Goal: Information Seeking & Learning: Learn about a topic

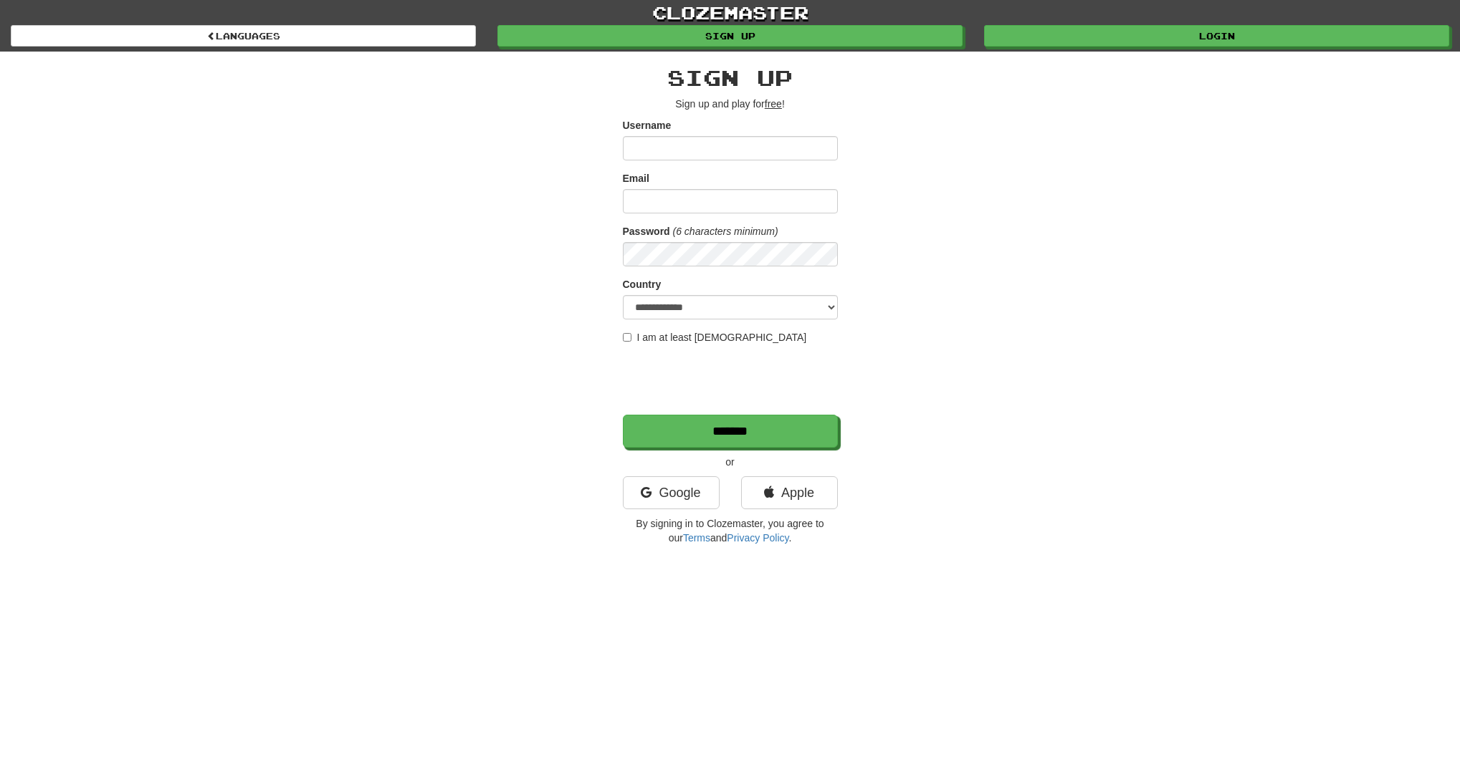
click at [806, 475] on div "**********" at bounding box center [730, 305] width 215 height 479
click at [811, 492] on link "Apple" at bounding box center [789, 493] width 97 height 33
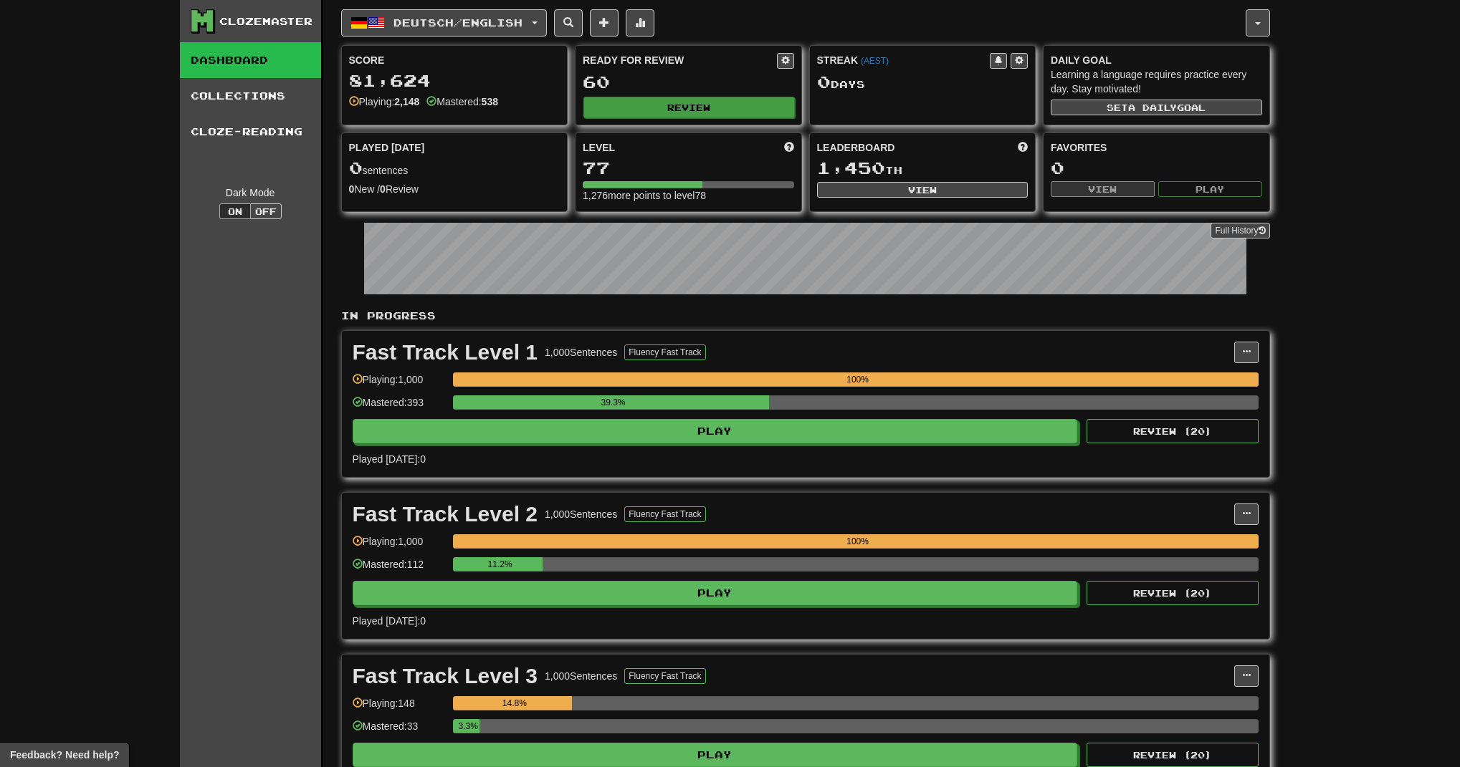
click at [714, 109] on button "Review" at bounding box center [688, 107] width 211 height 21
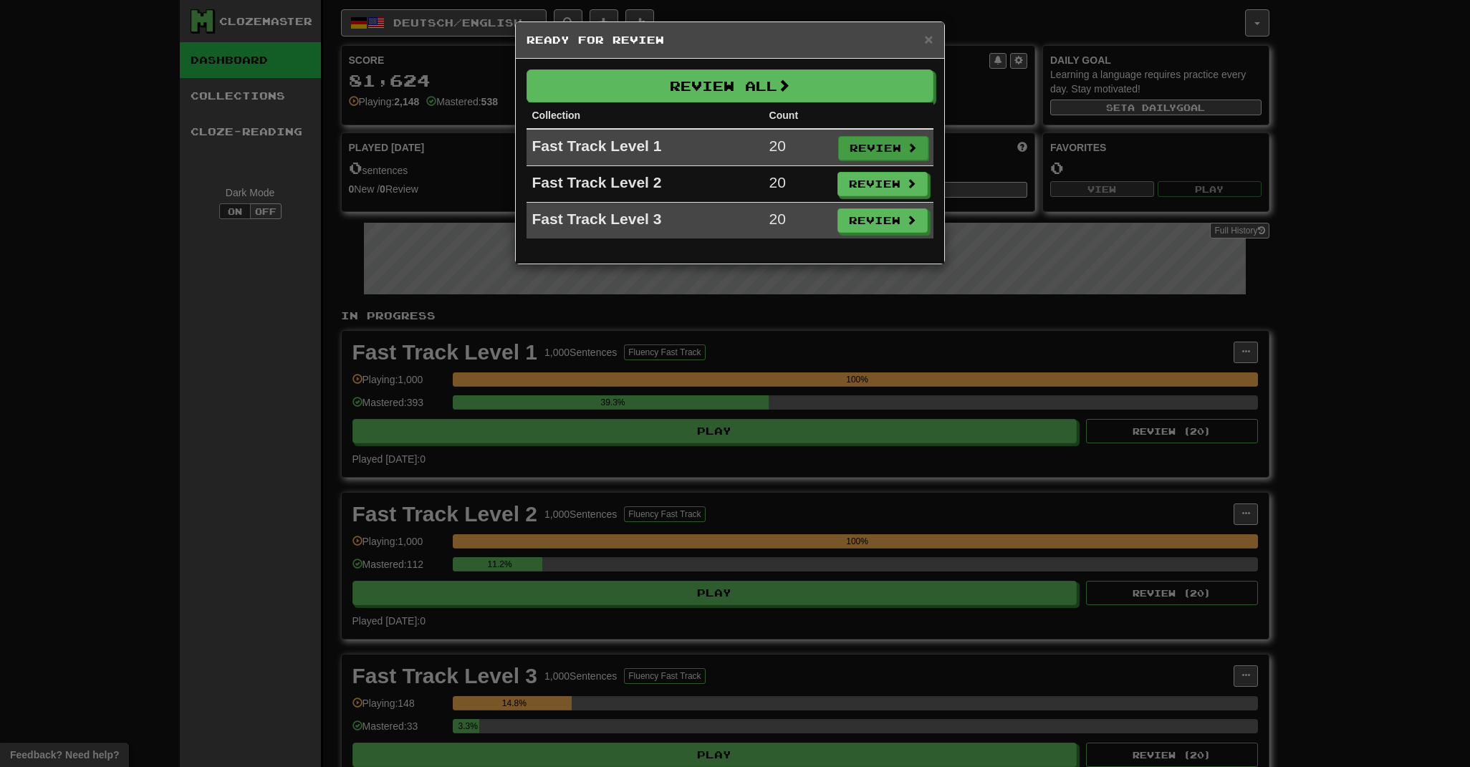
click at [861, 148] on button "Review" at bounding box center [883, 148] width 90 height 24
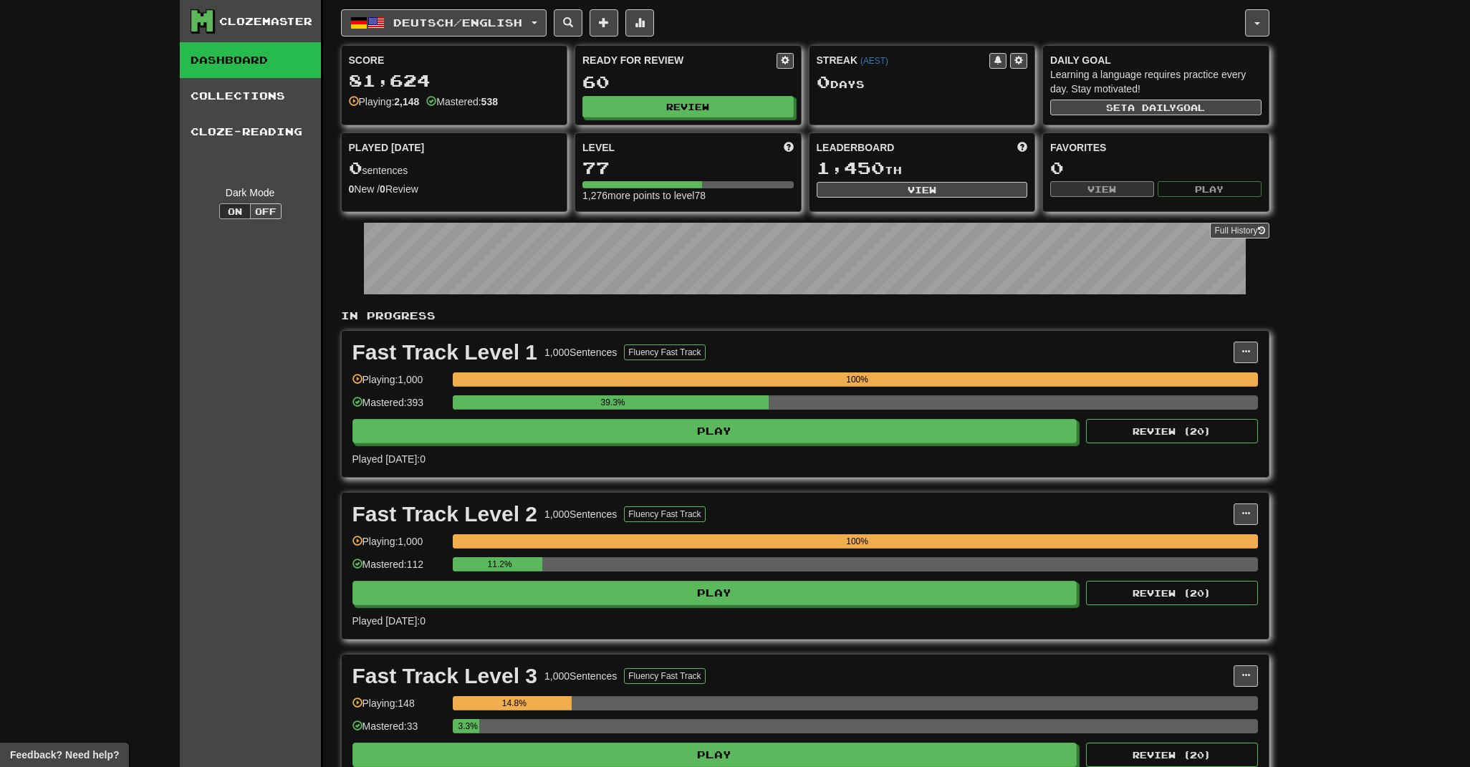
select select "**"
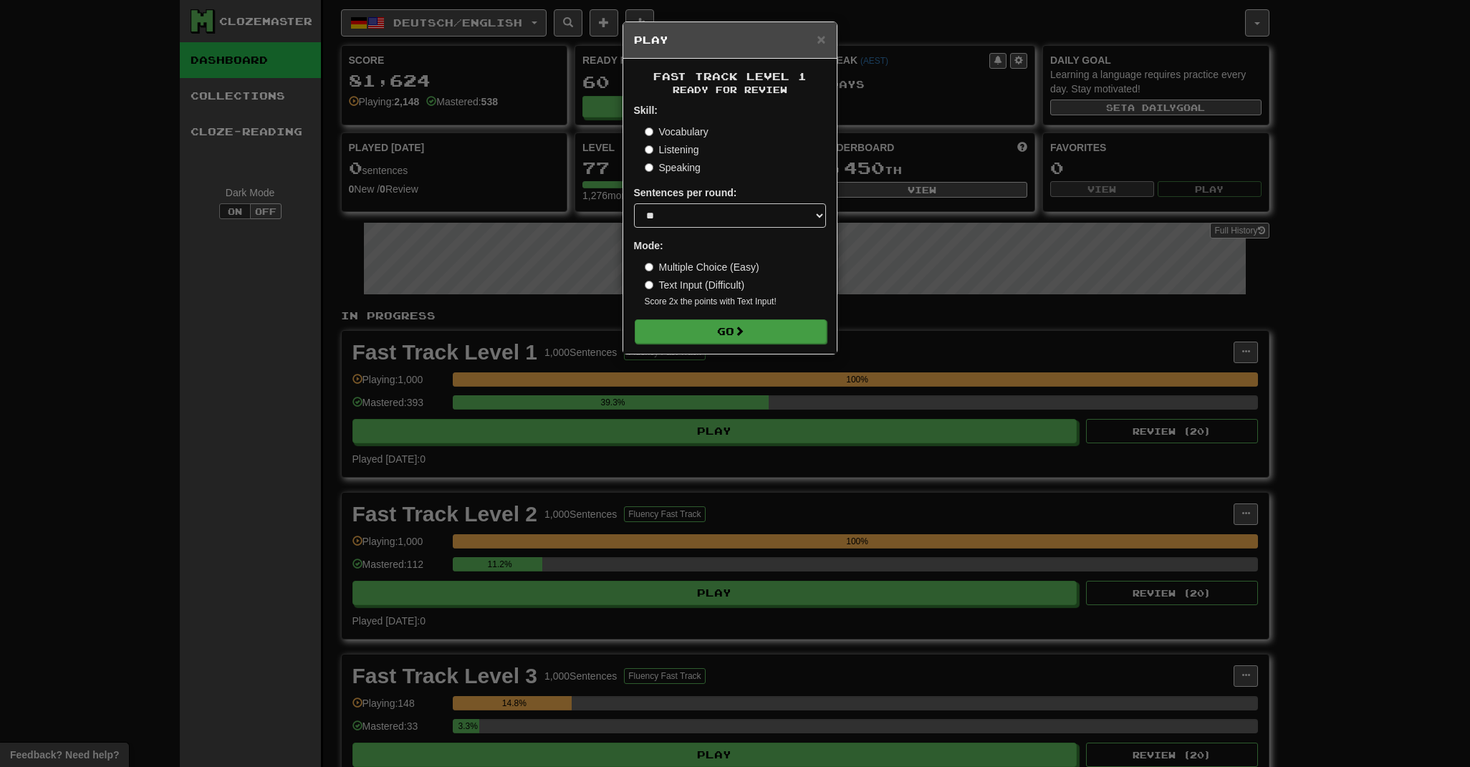
click at [757, 338] on button "Go" at bounding box center [731, 332] width 192 height 24
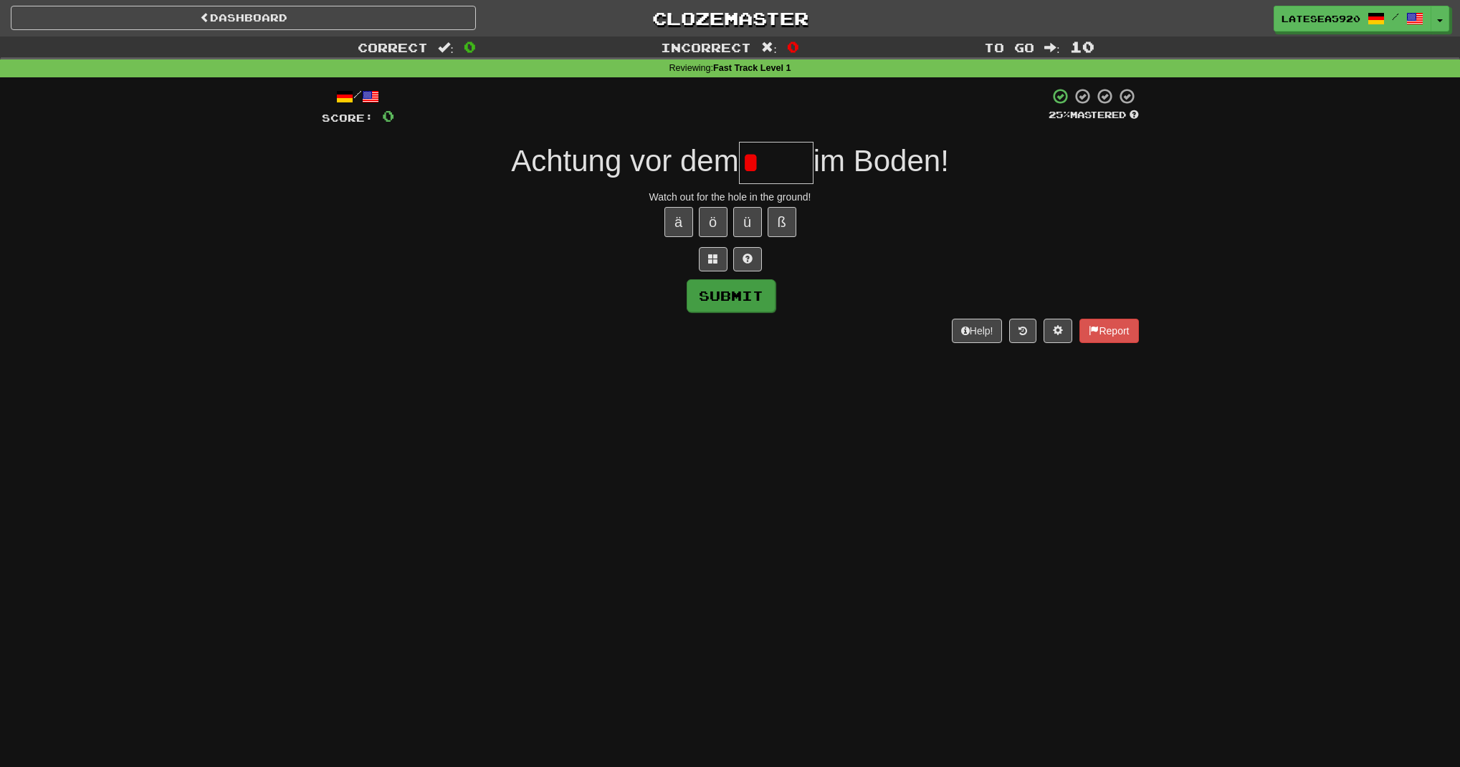
click at [750, 299] on button "Submit" at bounding box center [730, 295] width 89 height 33
type input "****"
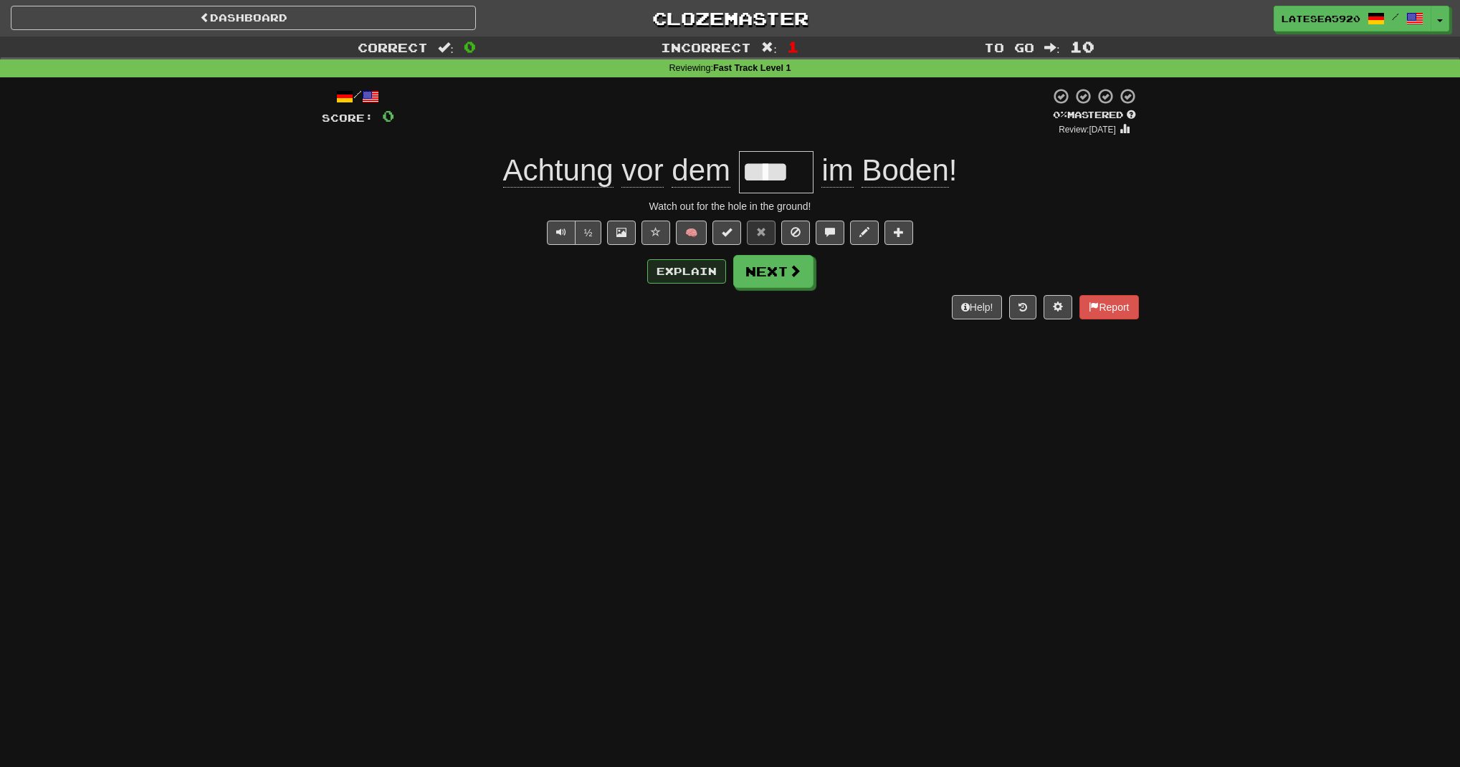
click at [674, 270] on button "Explain" at bounding box center [686, 271] width 79 height 24
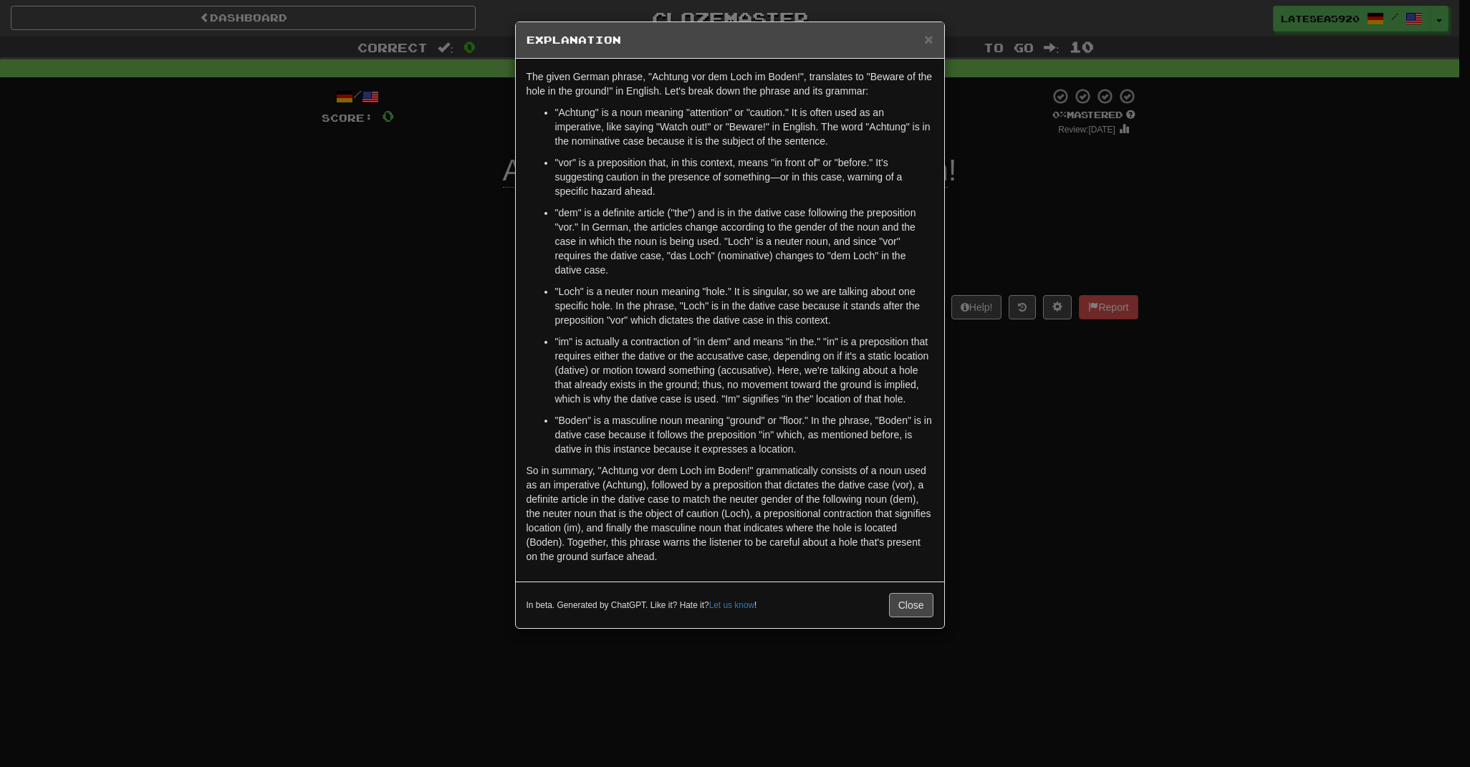
click at [914, 618] on button "Close" at bounding box center [911, 605] width 44 height 24
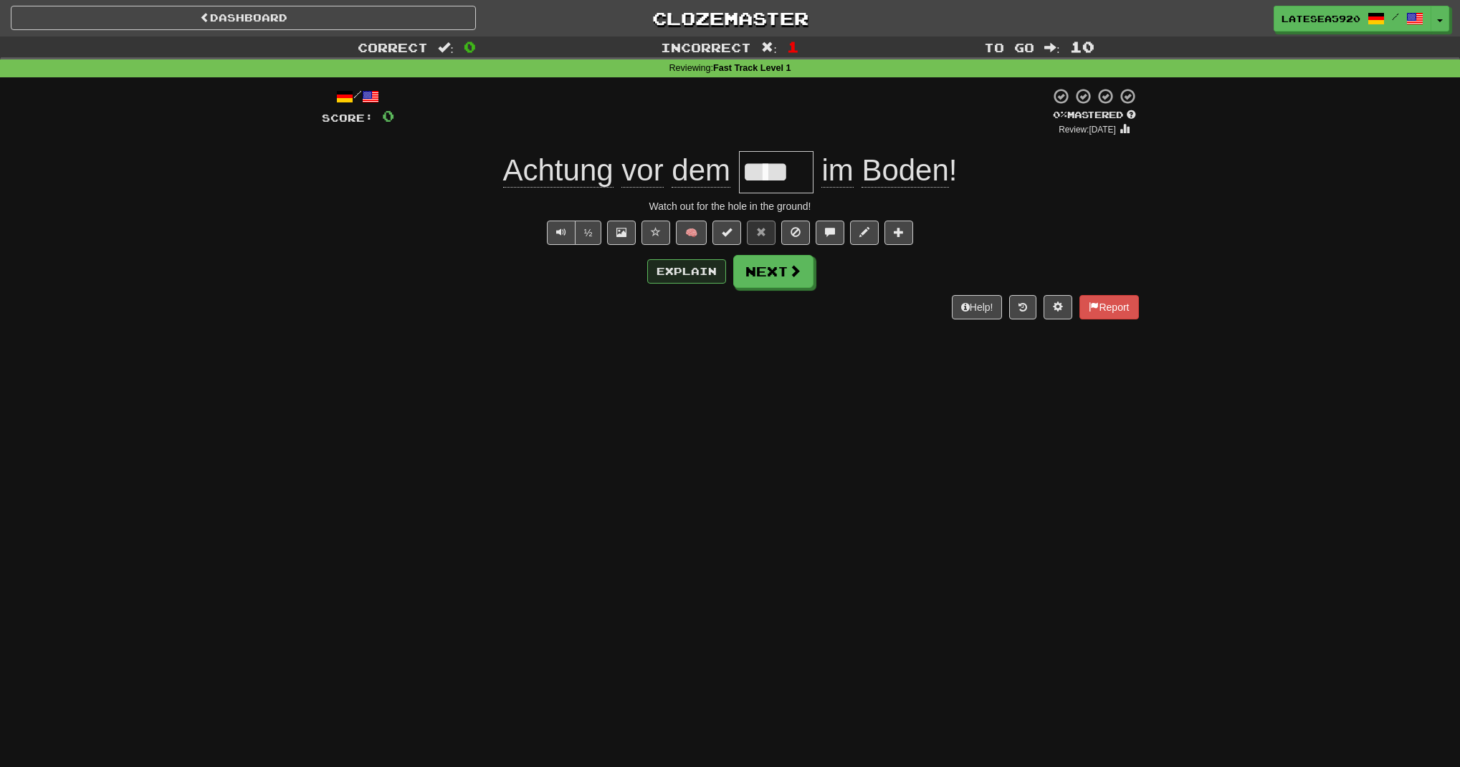
click at [684, 267] on button "Explain" at bounding box center [686, 271] width 79 height 24
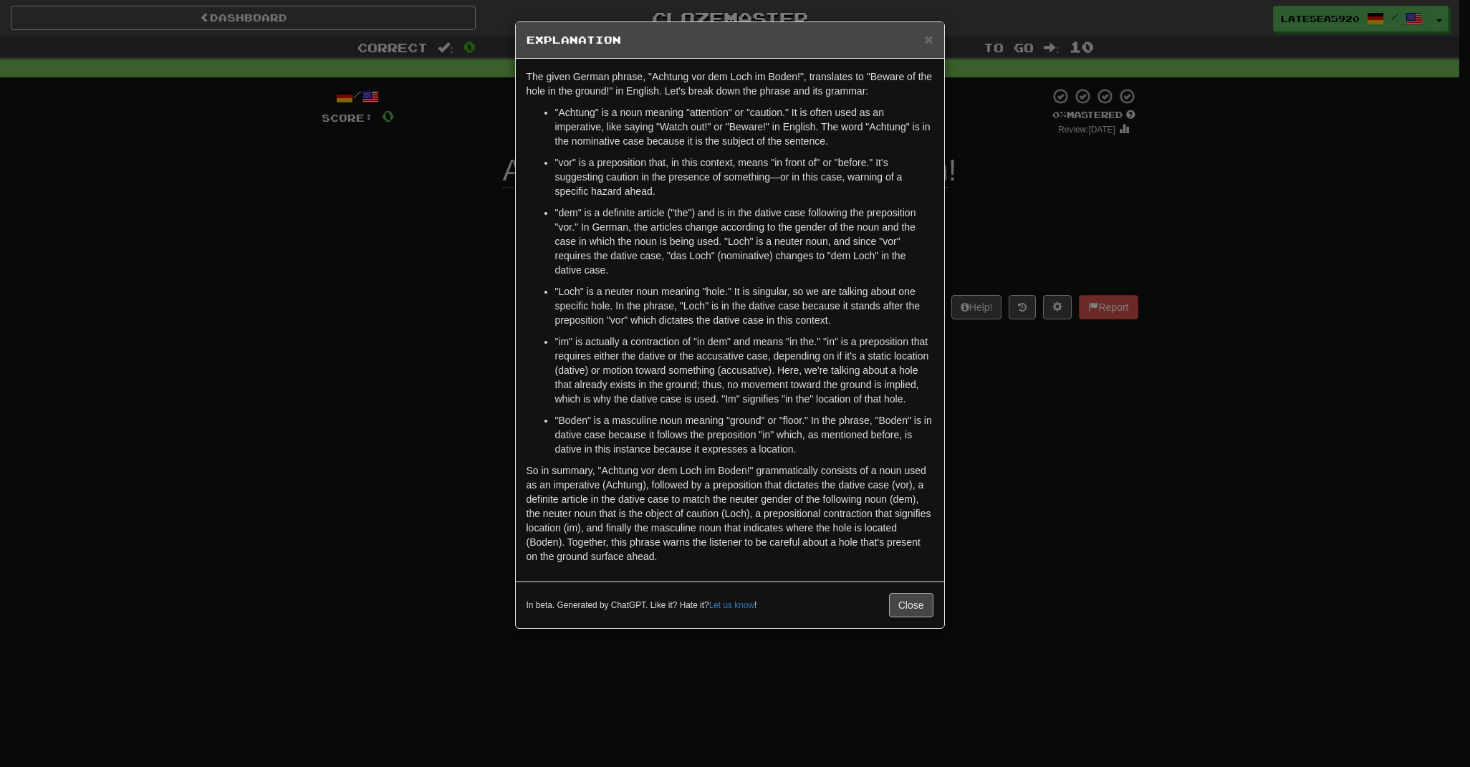
click at [916, 615] on button "Close" at bounding box center [911, 605] width 44 height 24
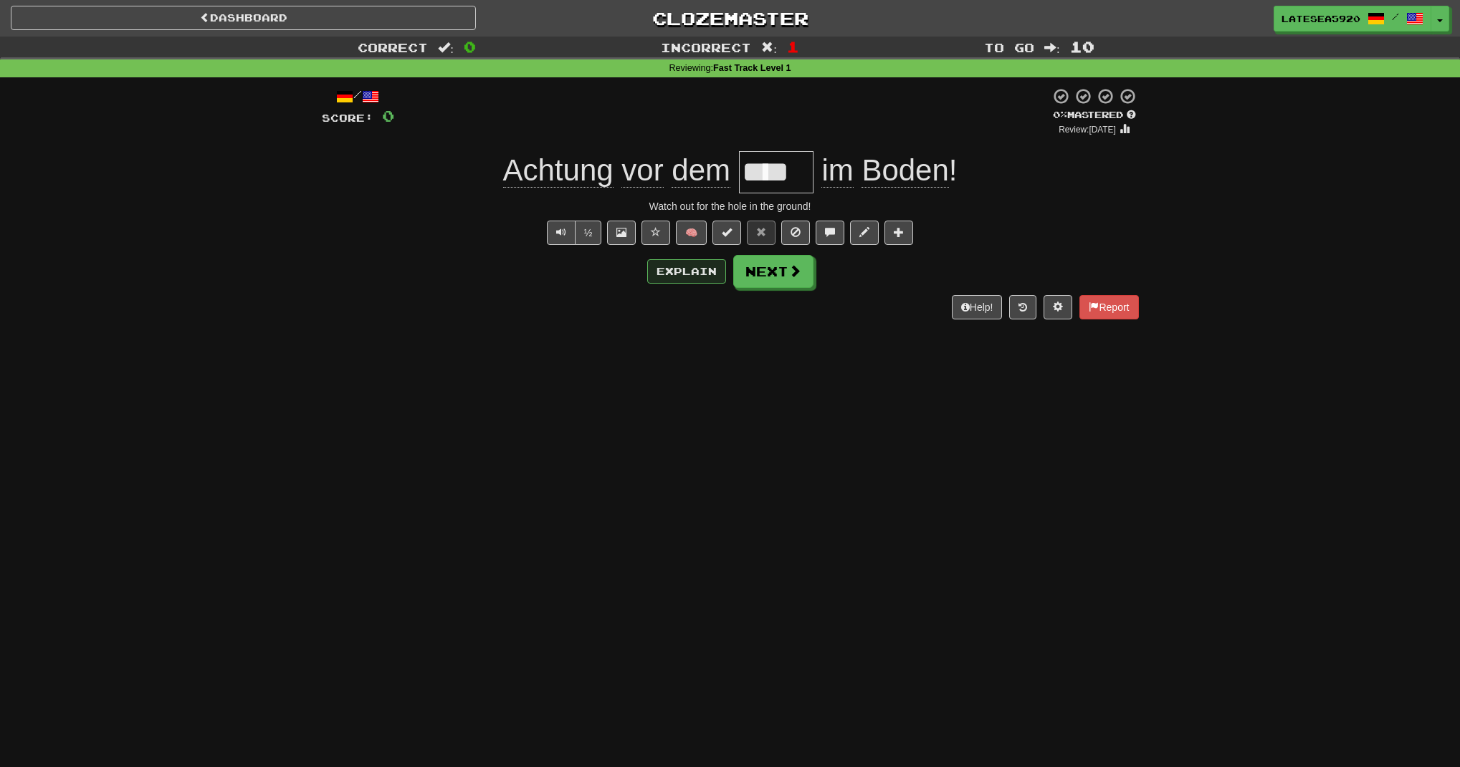
click at [691, 268] on button "Explain" at bounding box center [686, 271] width 79 height 24
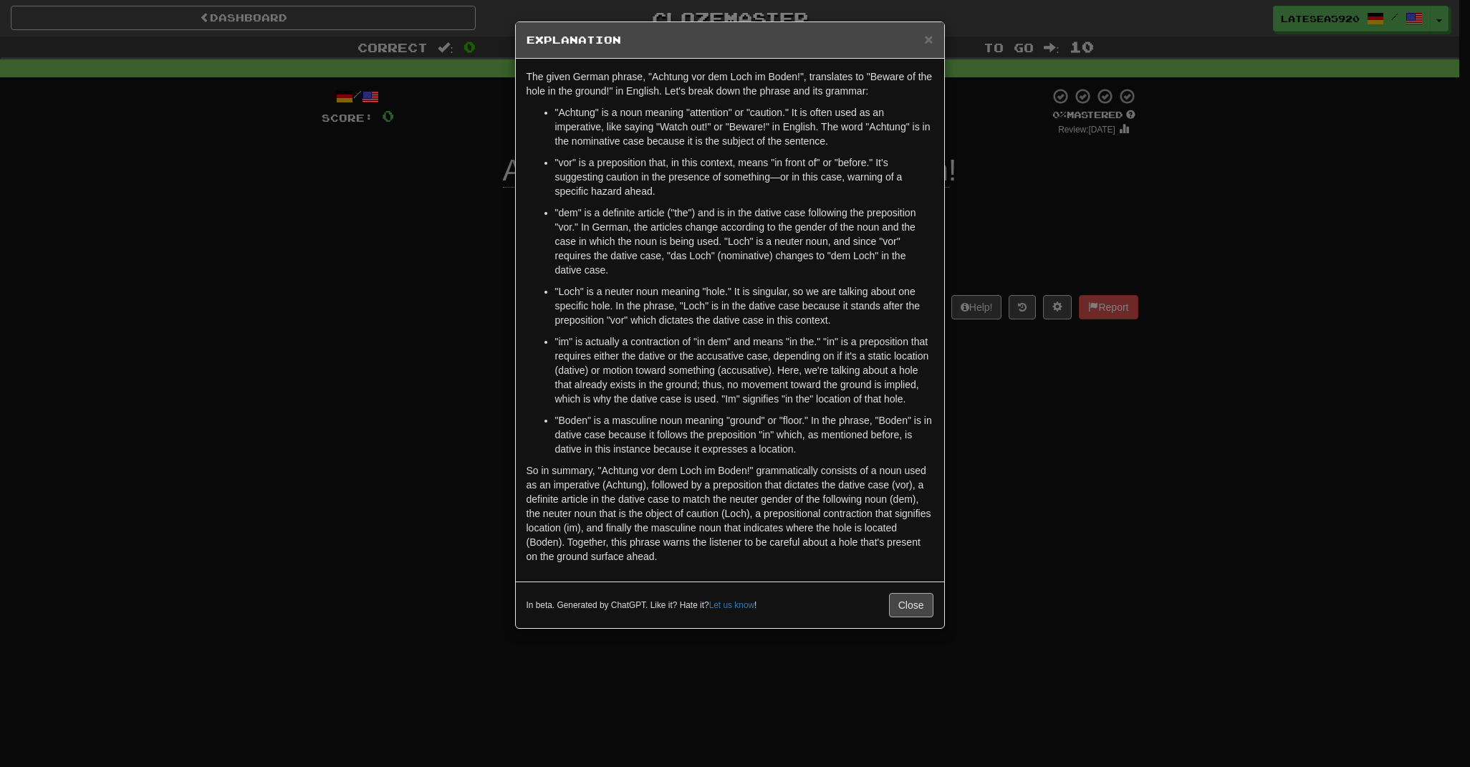
click at [903, 618] on button "Close" at bounding box center [911, 605] width 44 height 24
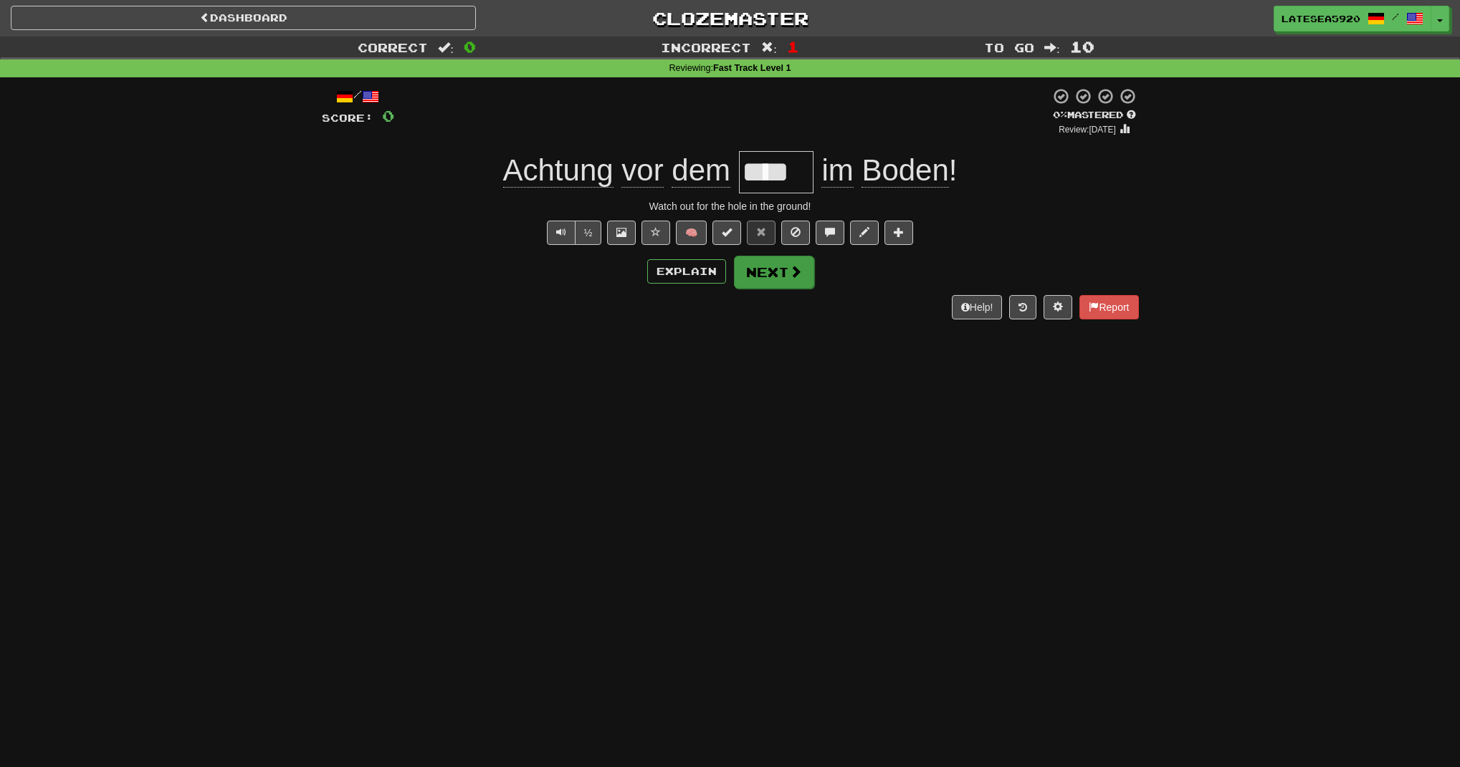
click at [765, 277] on button "Next" at bounding box center [774, 272] width 80 height 33
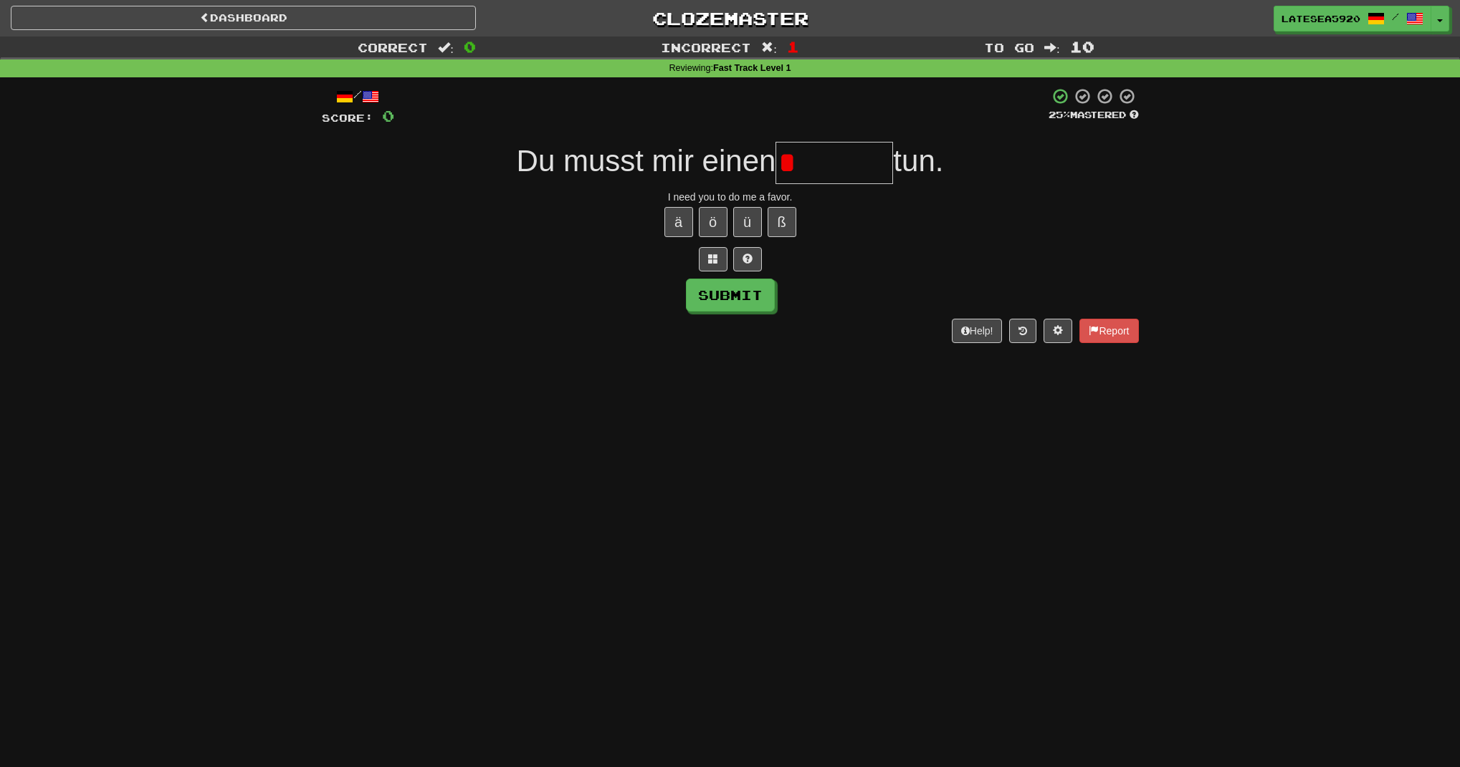
type input "********"
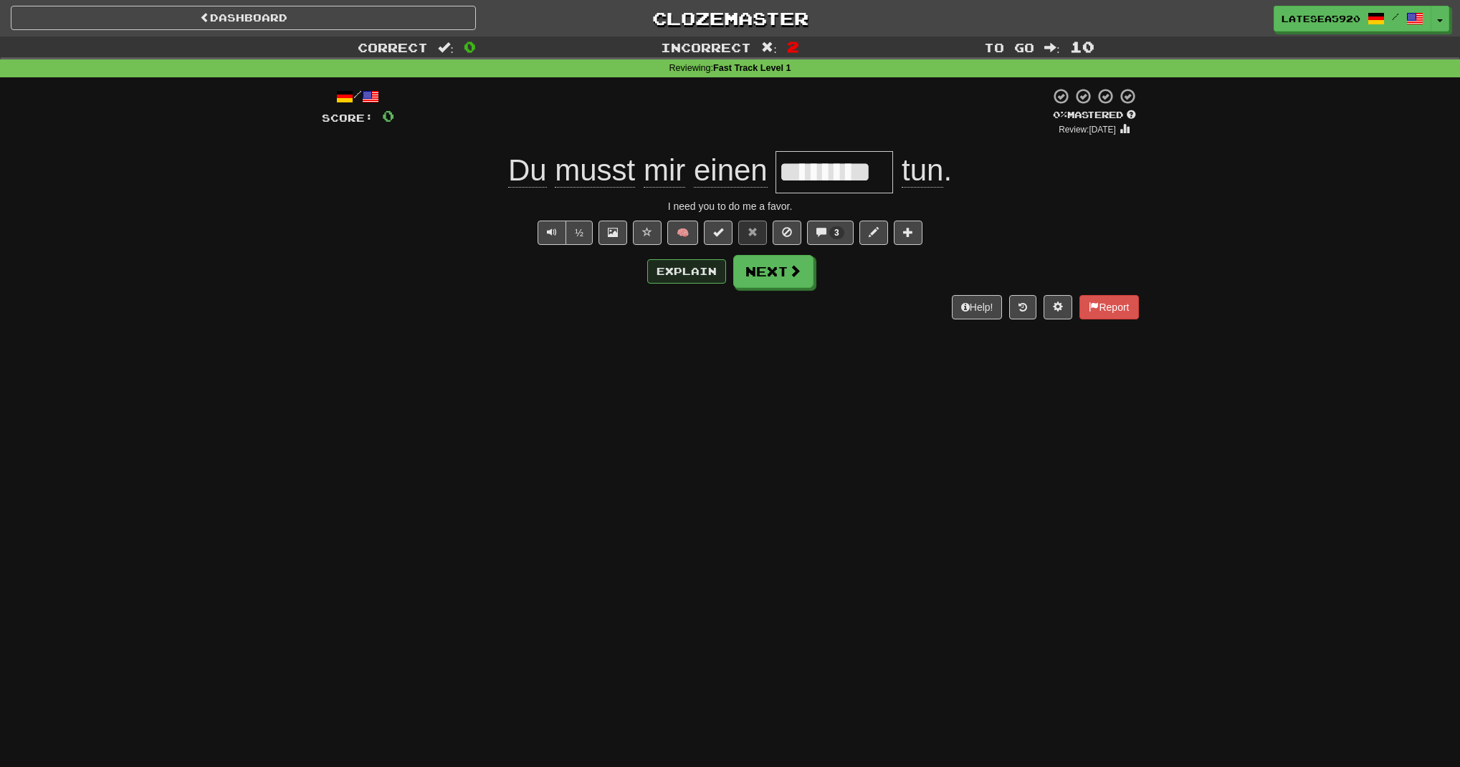
click at [696, 268] on button "Explain" at bounding box center [686, 271] width 79 height 24
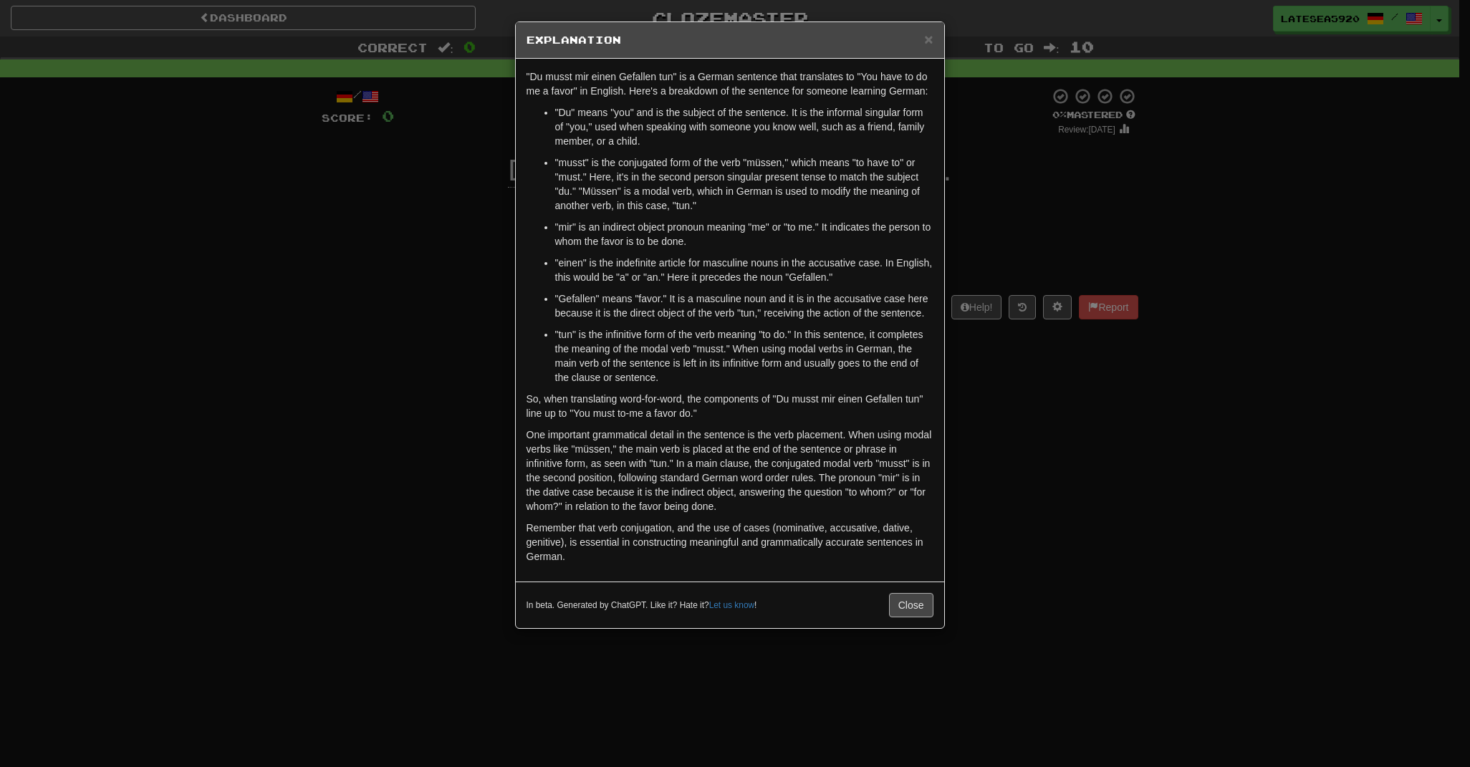
click at [911, 609] on button "Close" at bounding box center [911, 605] width 44 height 24
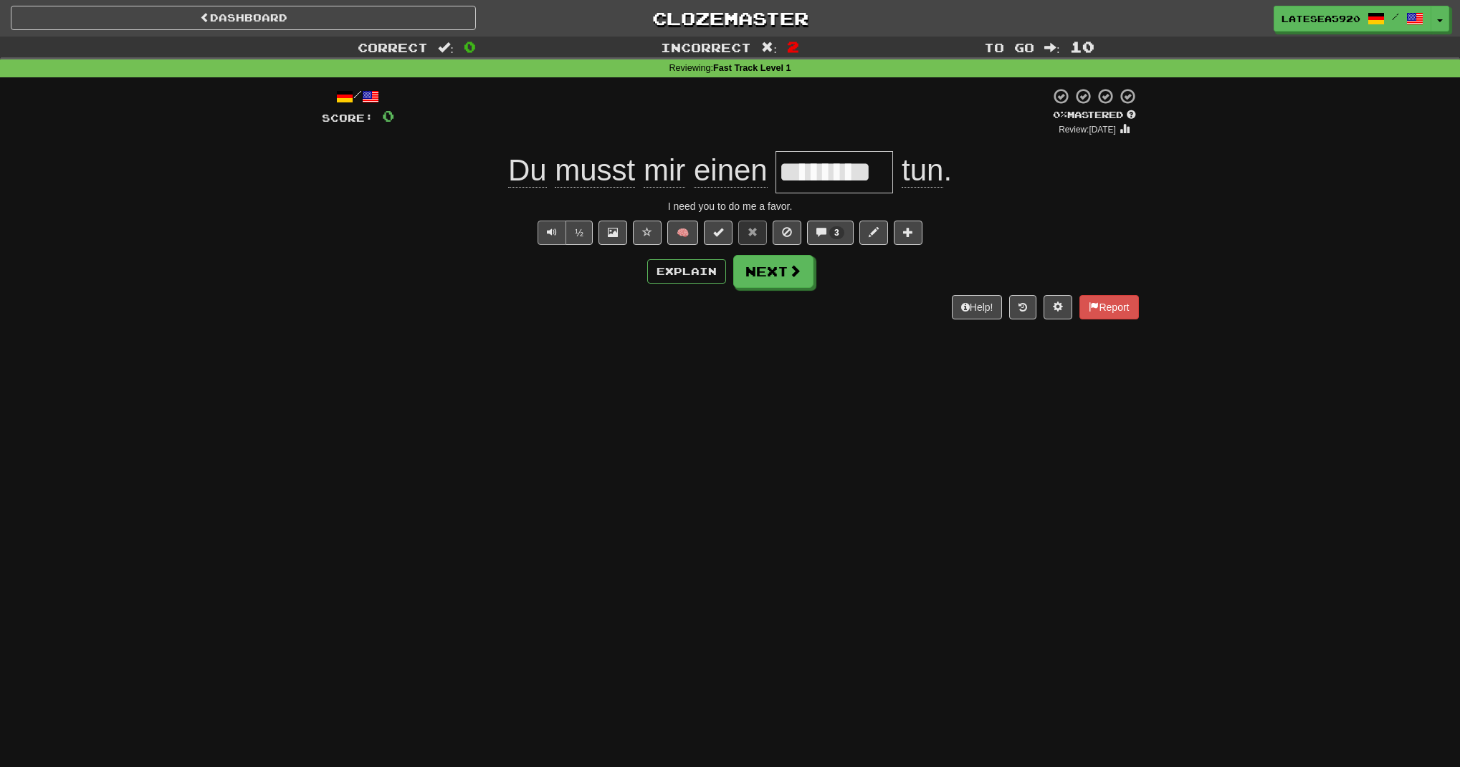
click at [556, 230] on span "Text-to-speech controls" at bounding box center [552, 232] width 10 height 10
click at [764, 269] on button "Next" at bounding box center [774, 272] width 80 height 33
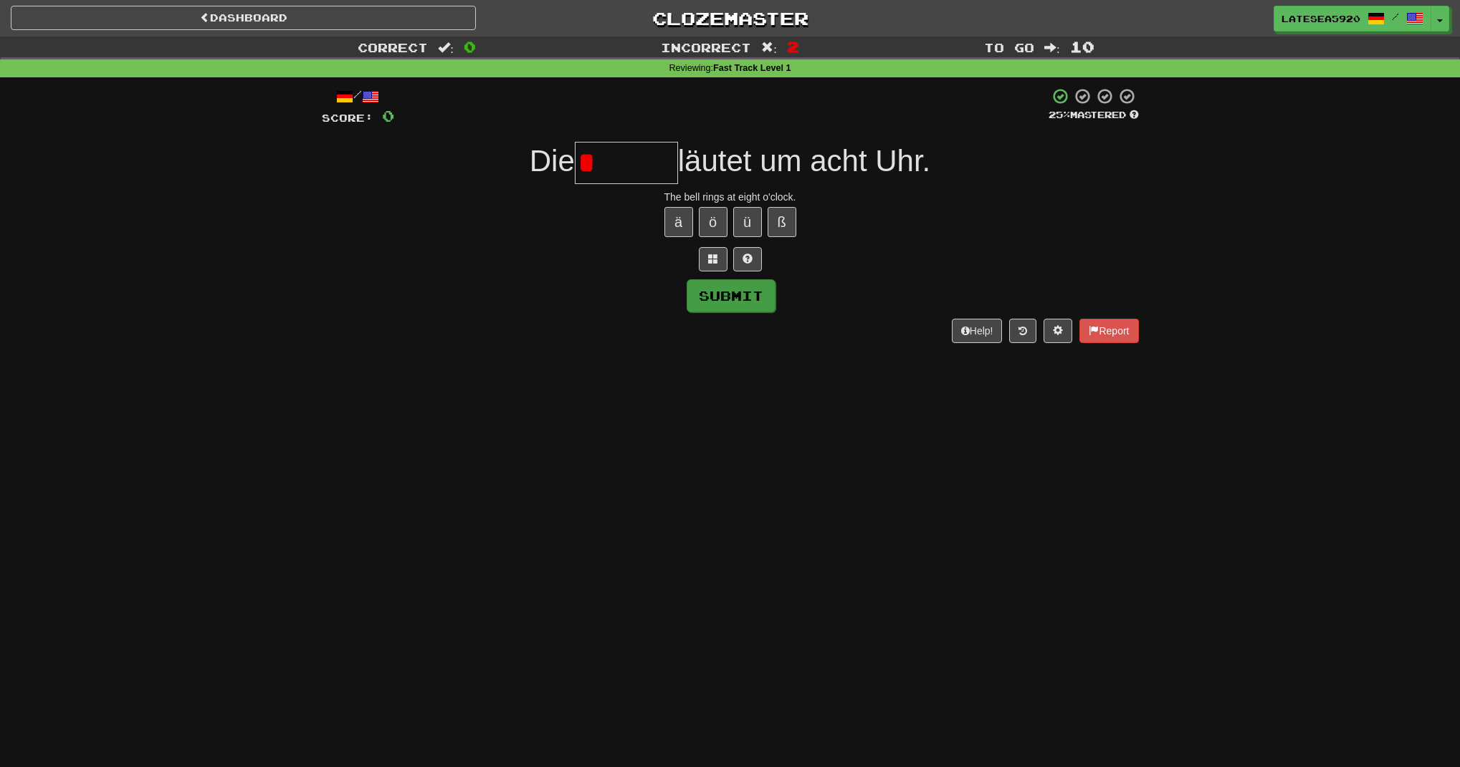
click at [733, 301] on button "Submit" at bounding box center [730, 295] width 89 height 33
type input "******"
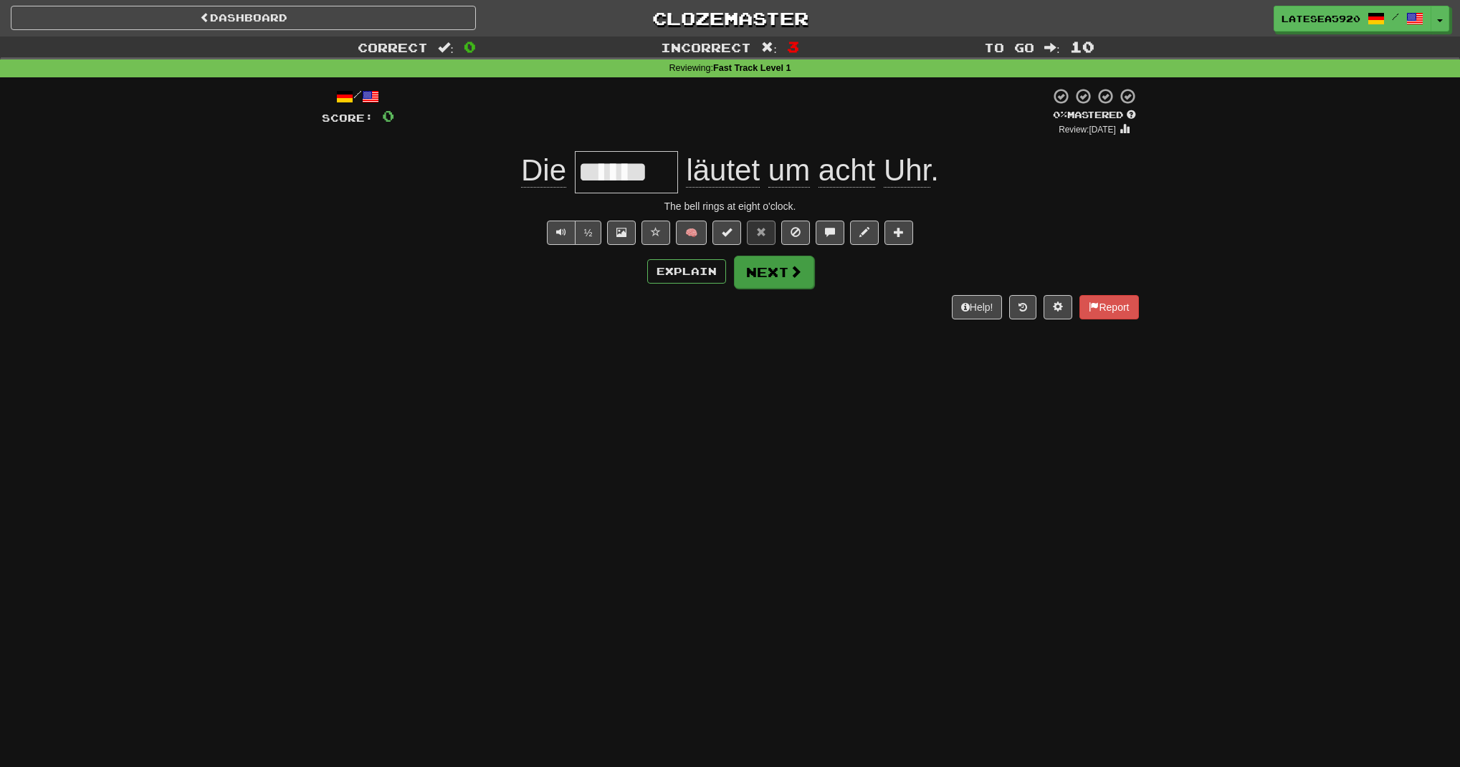
click at [786, 269] on button "Next" at bounding box center [774, 272] width 80 height 33
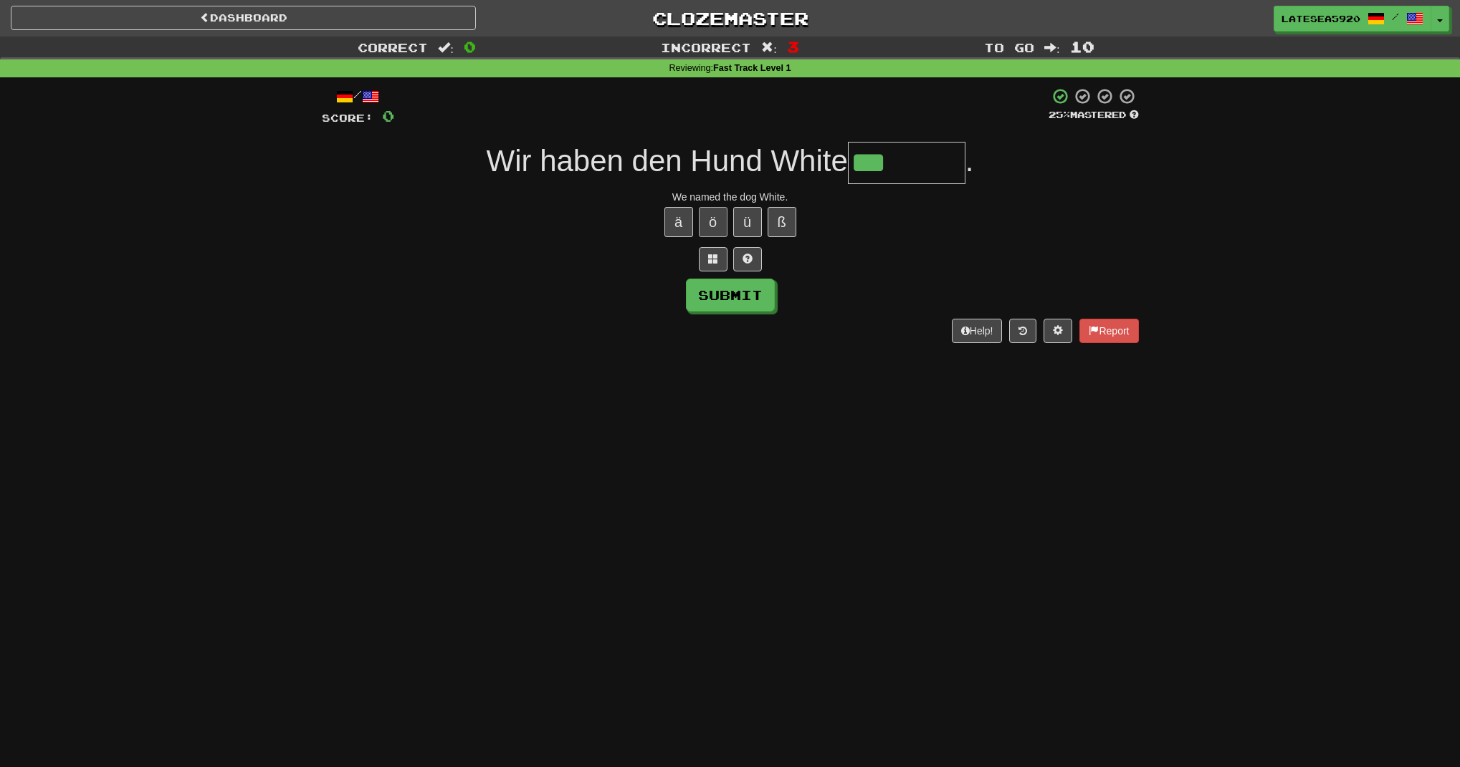
click at [705, 215] on button "ö" at bounding box center [713, 222] width 29 height 30
click at [745, 297] on button "Submit" at bounding box center [730, 295] width 89 height 33
type input "*******"
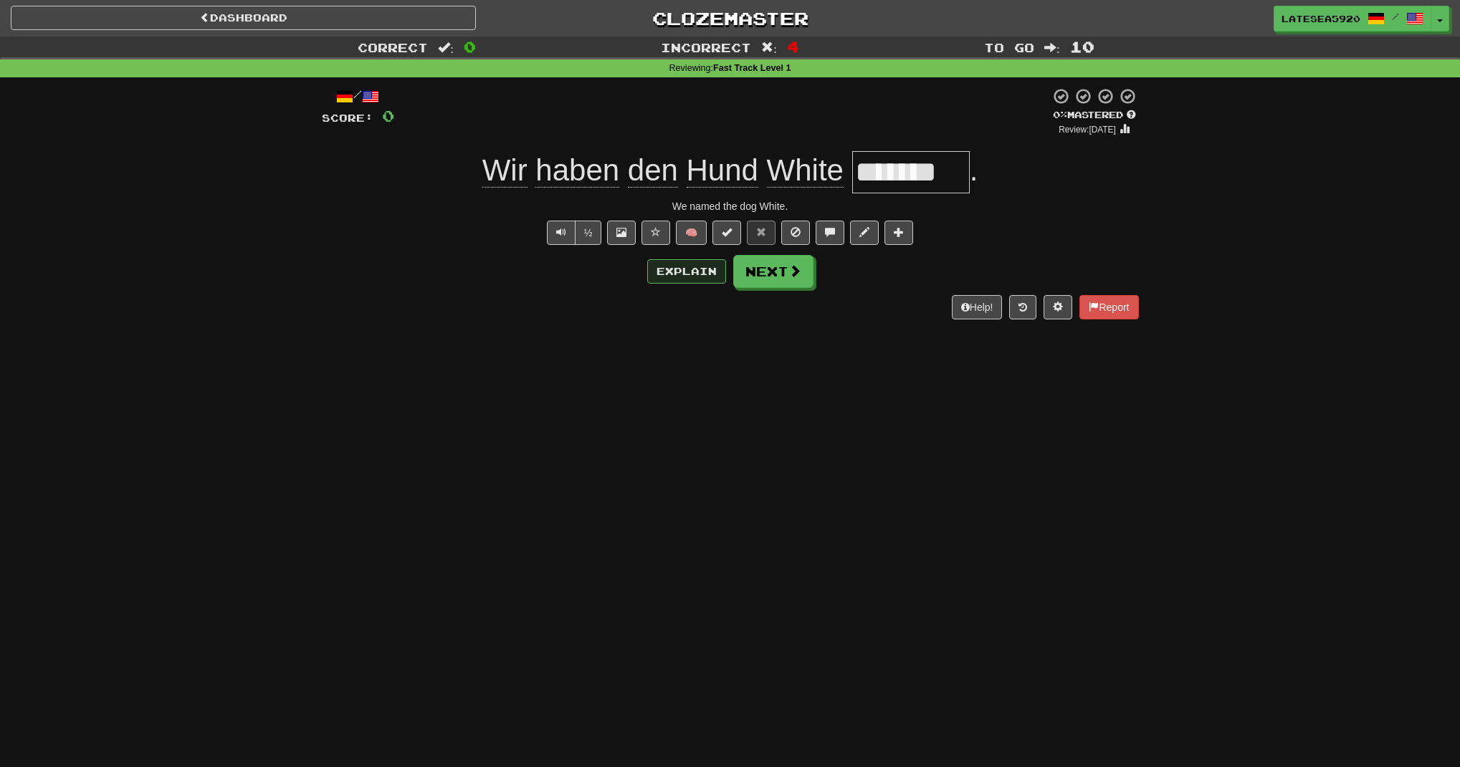
click at [709, 264] on button "Explain" at bounding box center [686, 271] width 79 height 24
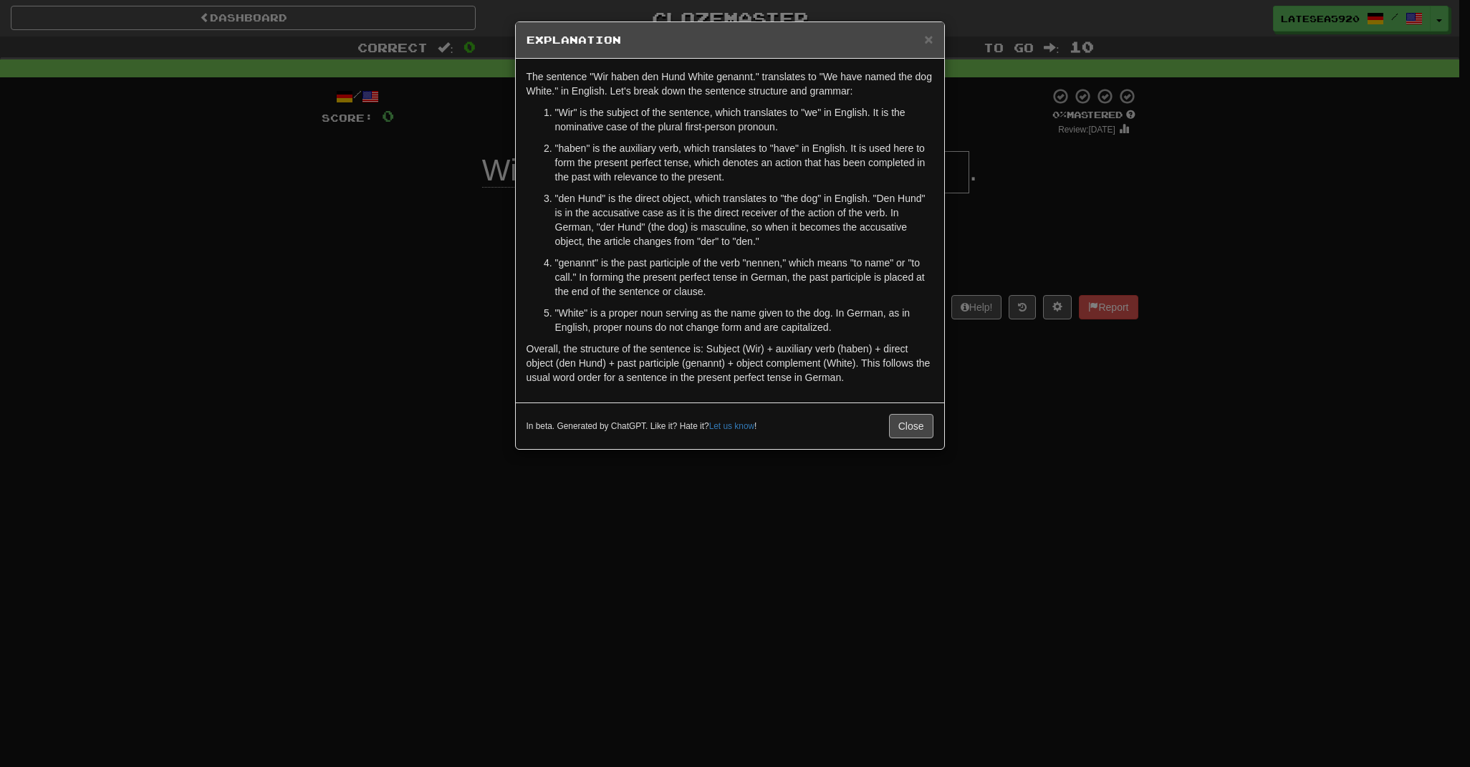
click at [904, 427] on button "Close" at bounding box center [911, 426] width 44 height 24
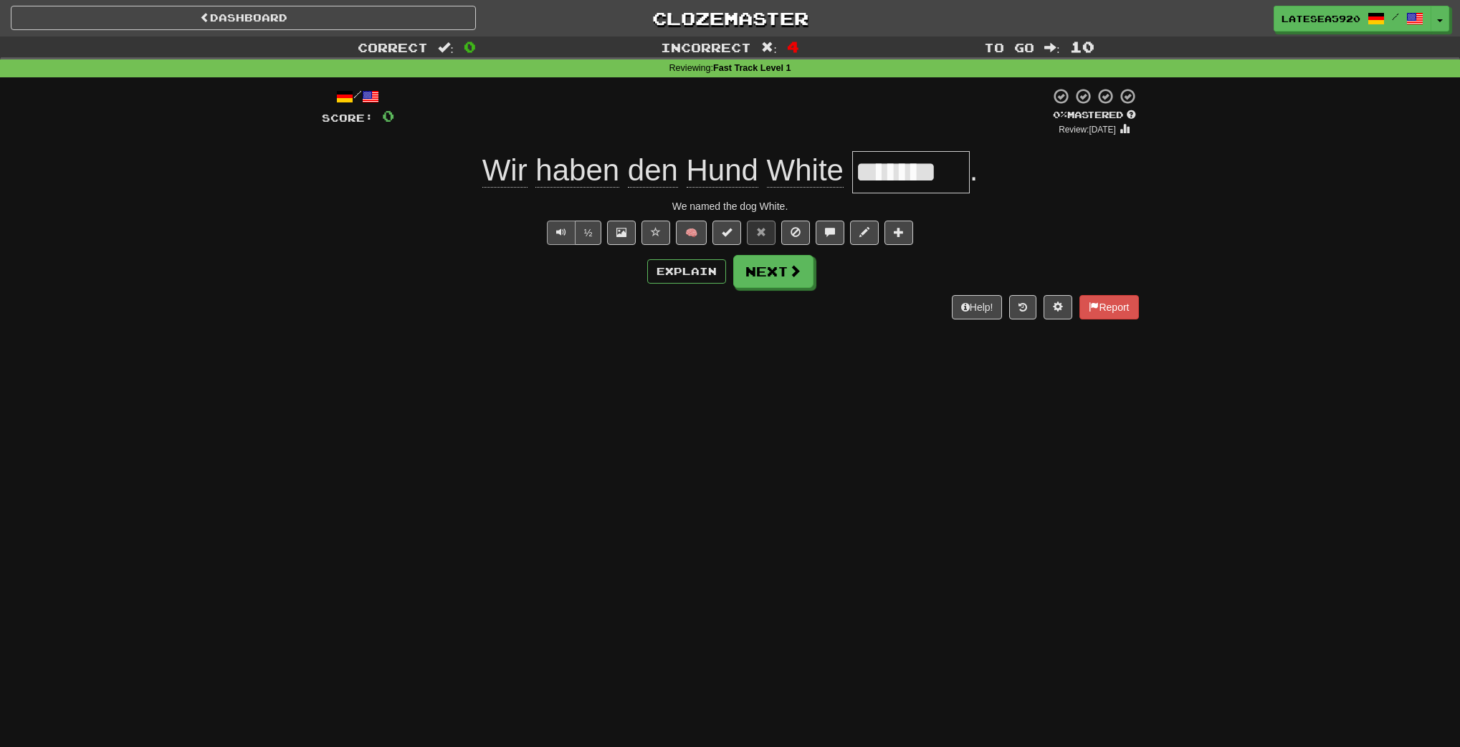
click at [562, 234] on span "Text-to-speech controls" at bounding box center [561, 232] width 10 height 10
click at [561, 227] on span "Text-to-speech controls" at bounding box center [561, 232] width 10 height 10
click at [556, 229] on span "Text-to-speech controls" at bounding box center [561, 232] width 10 height 10
click at [555, 239] on button "Text-to-speech controls" at bounding box center [561, 233] width 29 height 24
click at [562, 231] on span "Text-to-speech controls" at bounding box center [561, 232] width 10 height 10
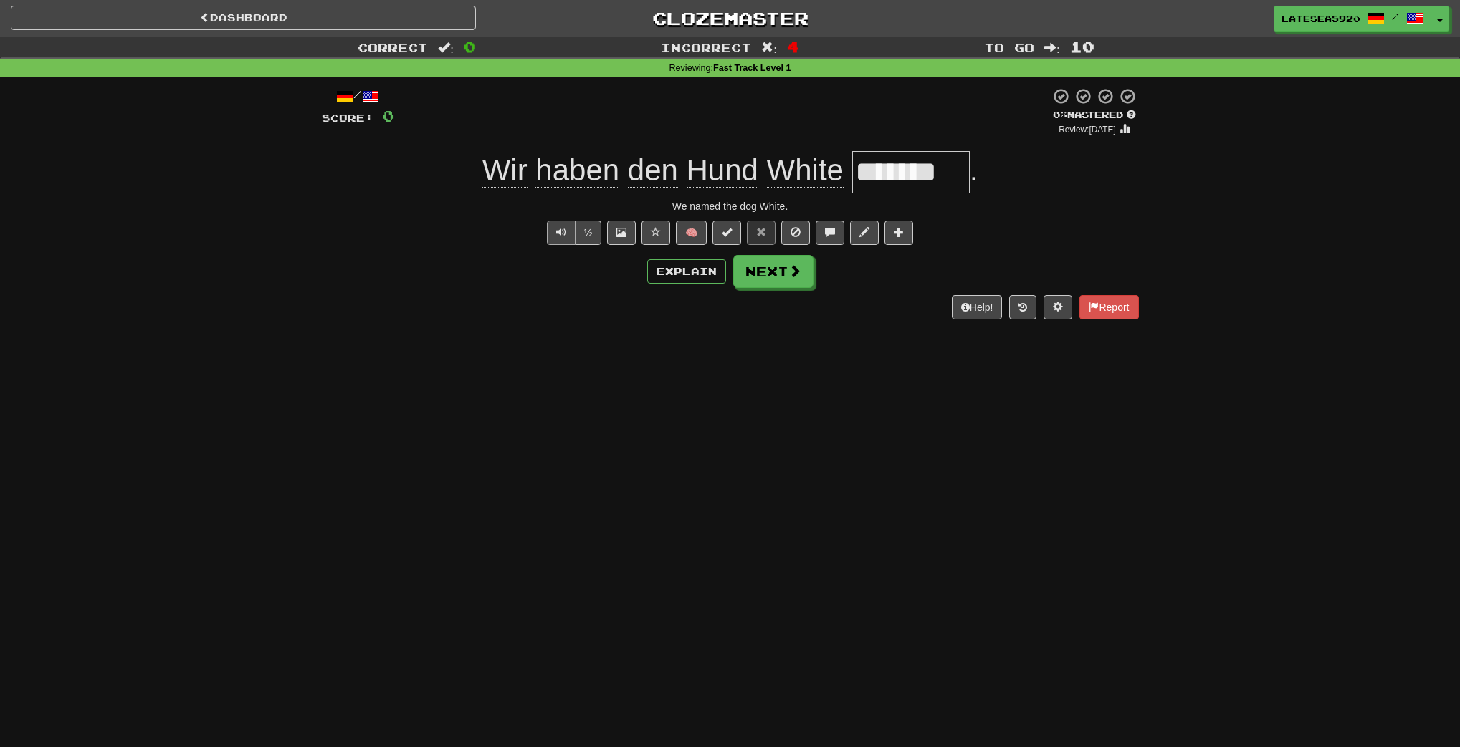
click at [562, 227] on span "Text-to-speech controls" at bounding box center [561, 232] width 10 height 10
click at [674, 271] on button "Explain" at bounding box center [686, 271] width 79 height 24
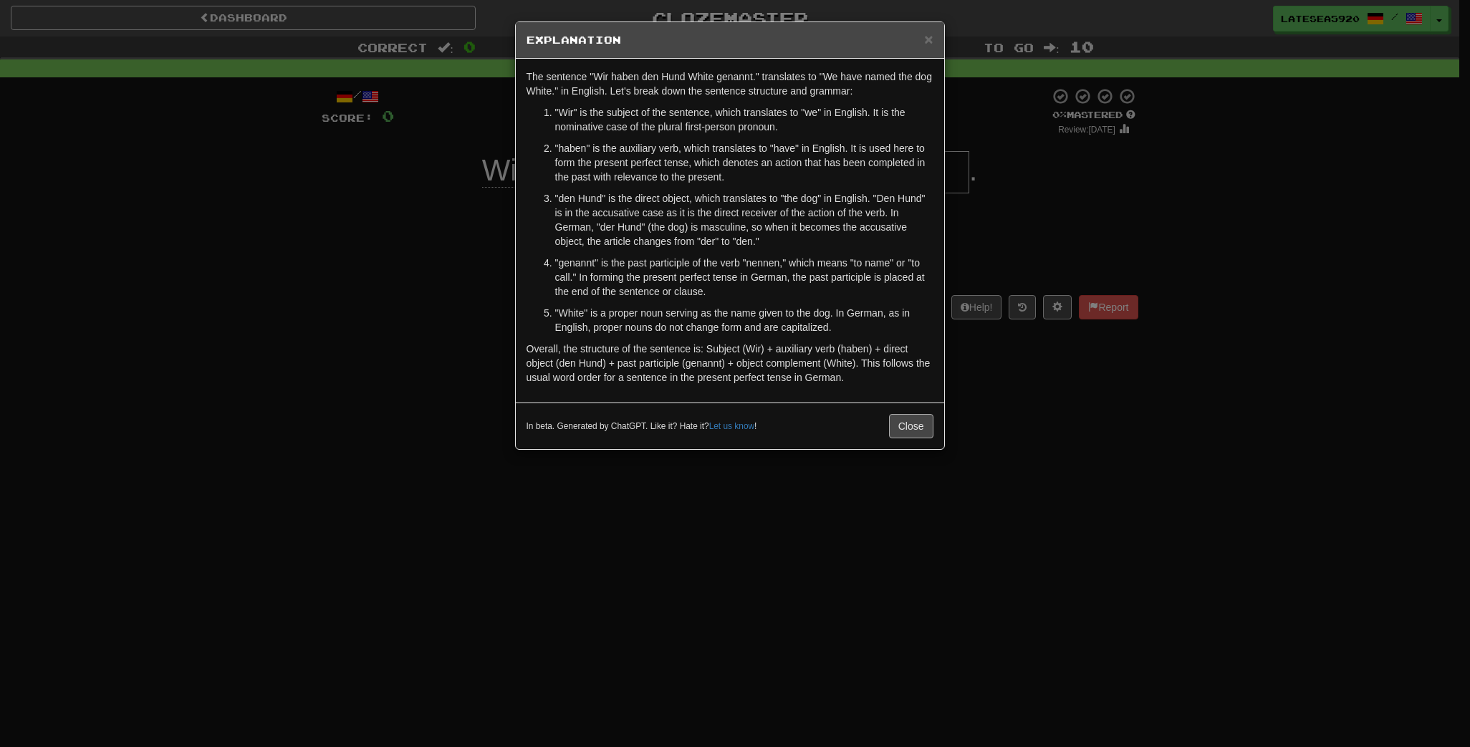
click at [926, 433] on button "Close" at bounding box center [911, 426] width 44 height 24
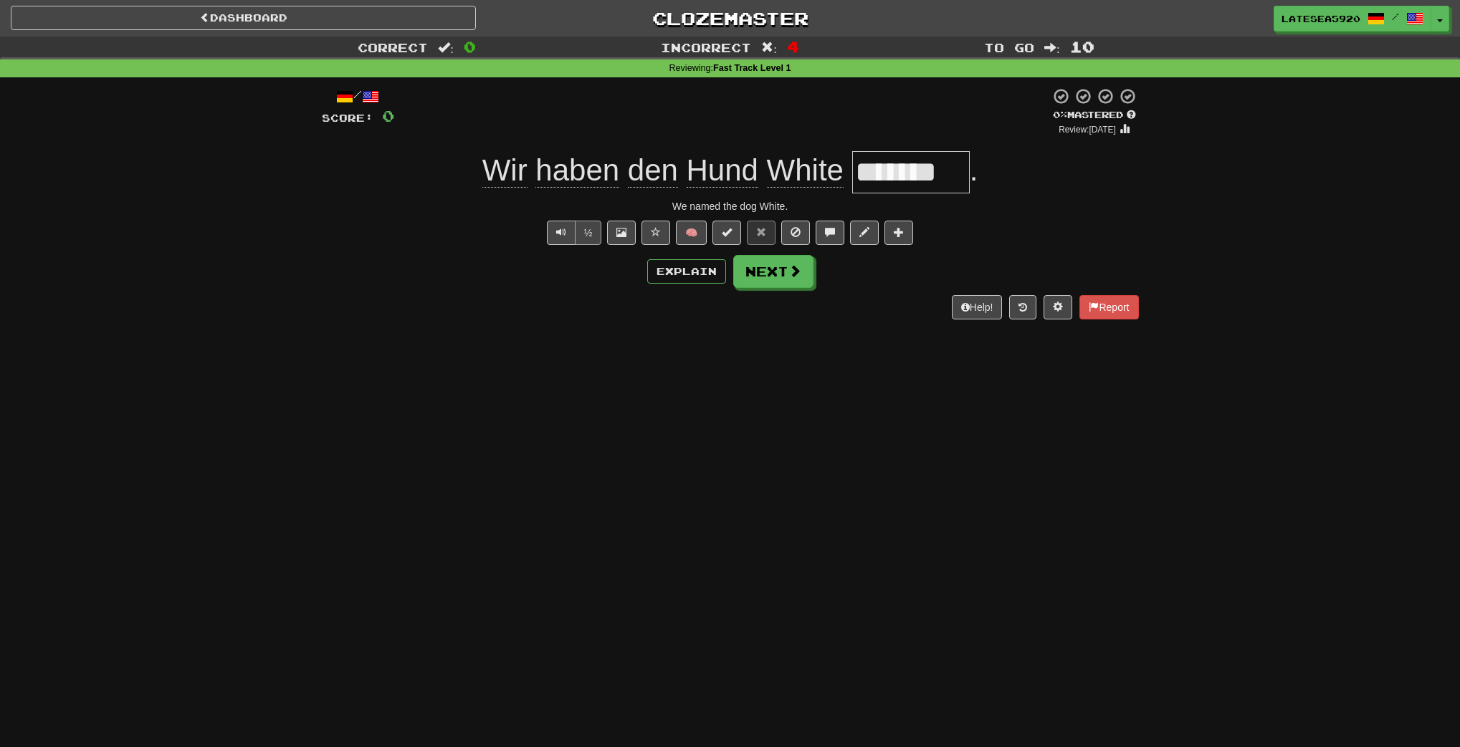
click at [583, 232] on button "½" at bounding box center [588, 233] width 27 height 24
click at [707, 269] on button "Explain" at bounding box center [686, 271] width 79 height 24
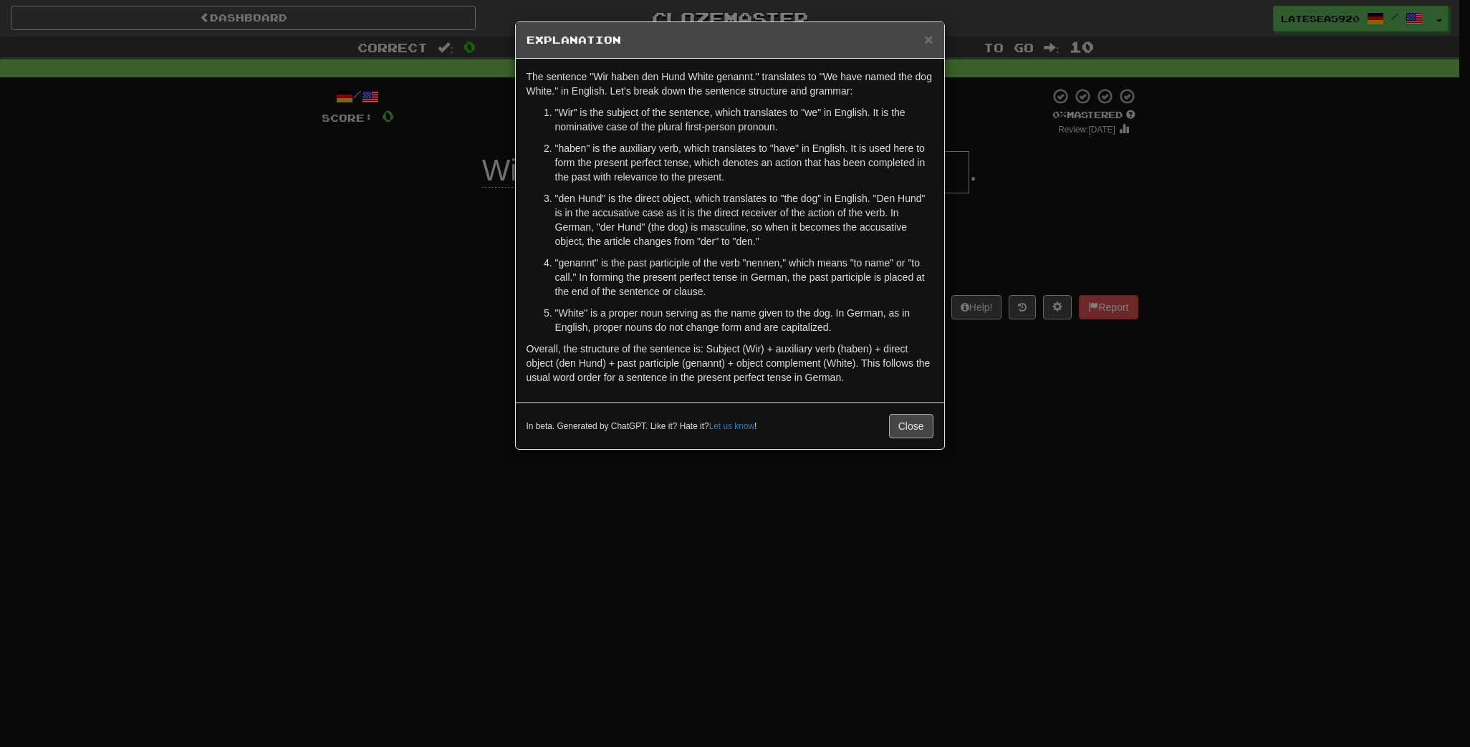
drag, startPoint x: 932, startPoint y: 431, endPoint x: 921, endPoint y: 430, distance: 10.1
click at [921, 430] on button "Close" at bounding box center [911, 426] width 44 height 24
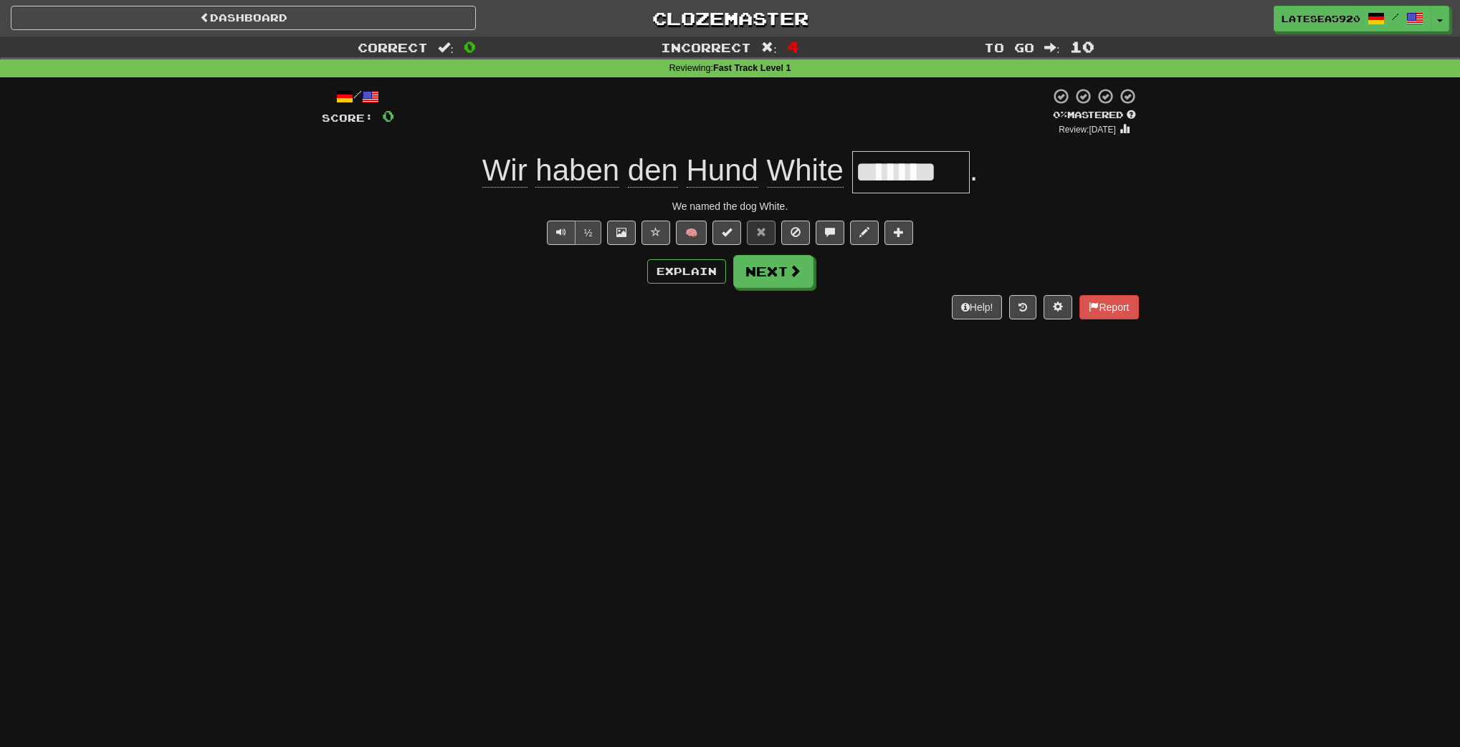
click at [588, 232] on button "½" at bounding box center [588, 233] width 27 height 24
click at [664, 269] on button "Explain" at bounding box center [686, 271] width 79 height 24
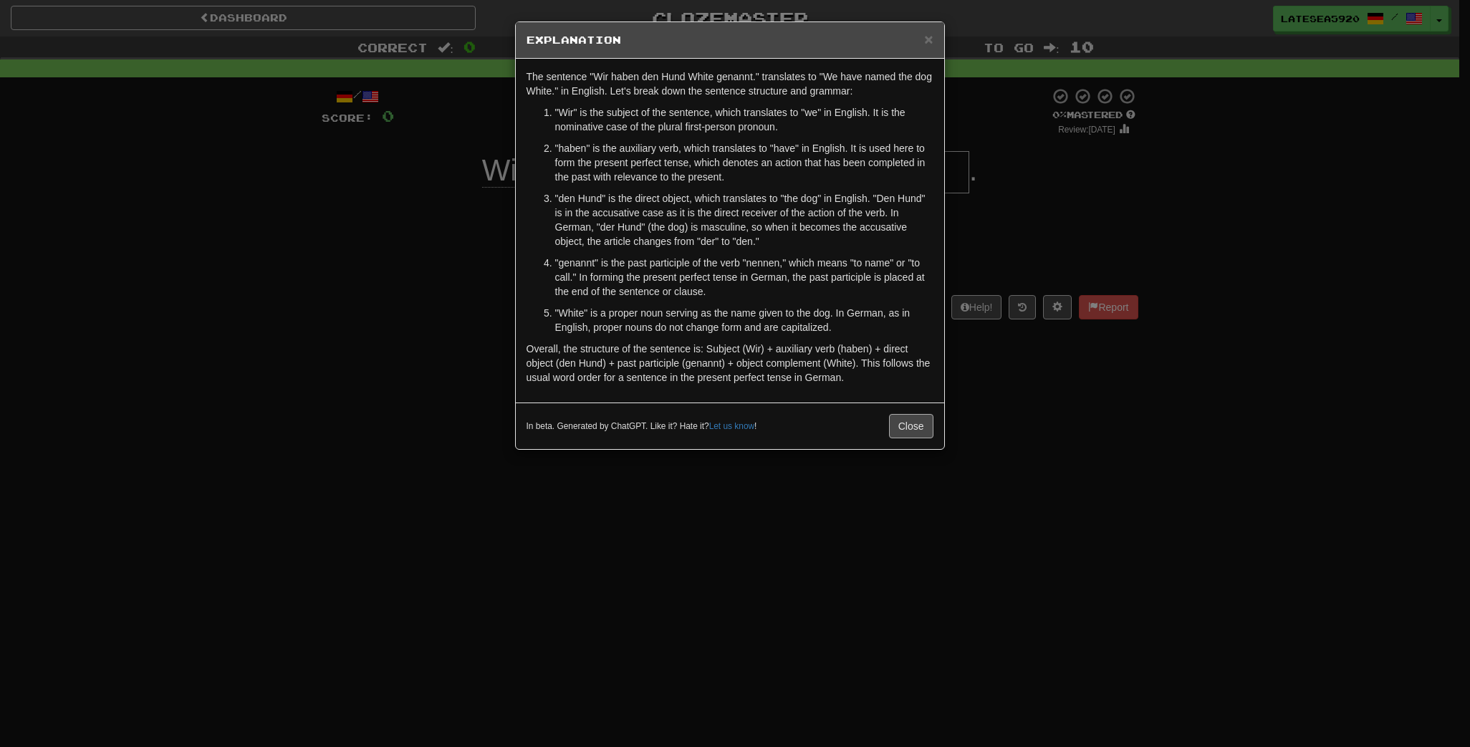
click at [901, 432] on button "Close" at bounding box center [911, 426] width 44 height 24
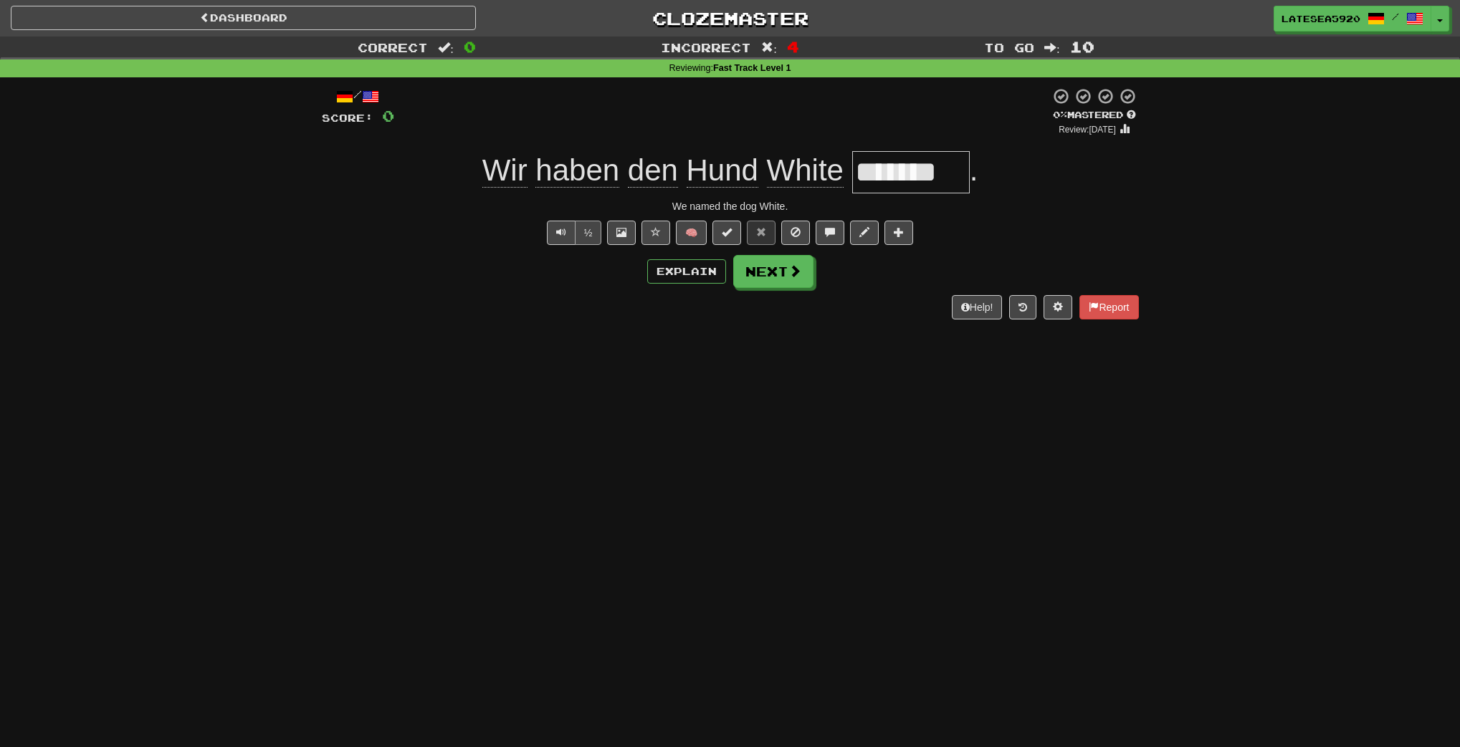
click at [588, 234] on button "½" at bounding box center [588, 233] width 27 height 24
